Goal: Information Seeking & Learning: Learn about a topic

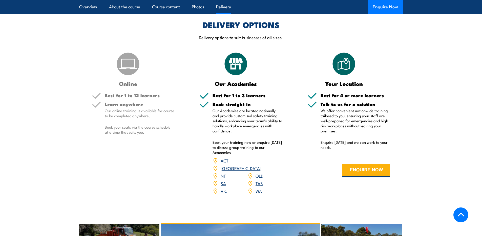
scroll to position [628, 0]
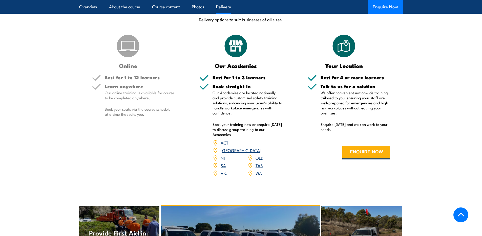
click at [259, 170] on link "WA" at bounding box center [259, 173] width 6 height 6
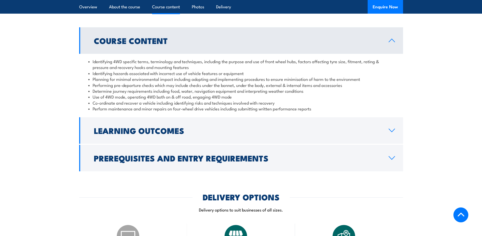
scroll to position [460, 0]
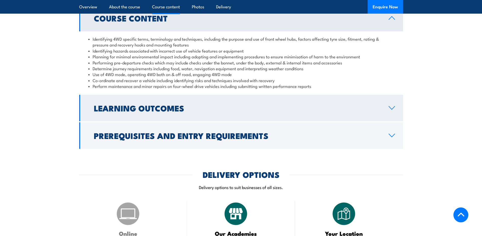
click at [220, 112] on link "Learning Outcomes" at bounding box center [241, 108] width 324 height 27
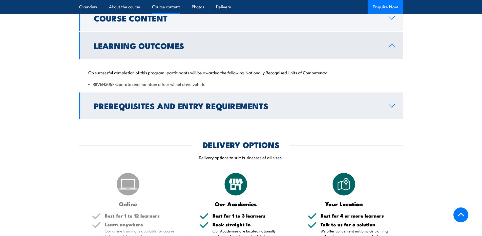
click at [276, 111] on link "Prerequisites and Entry Requirements" at bounding box center [241, 106] width 324 height 27
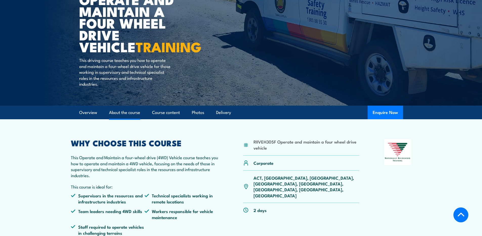
scroll to position [0, 0]
